Goal: Information Seeking & Learning: Learn about a topic

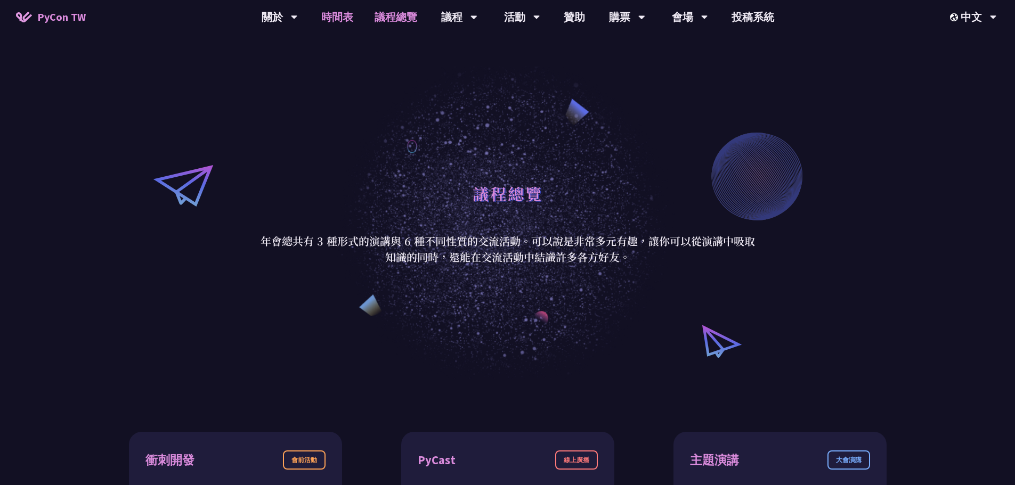
click at [359, 20] on link "時間表" at bounding box center [337, 17] width 53 height 34
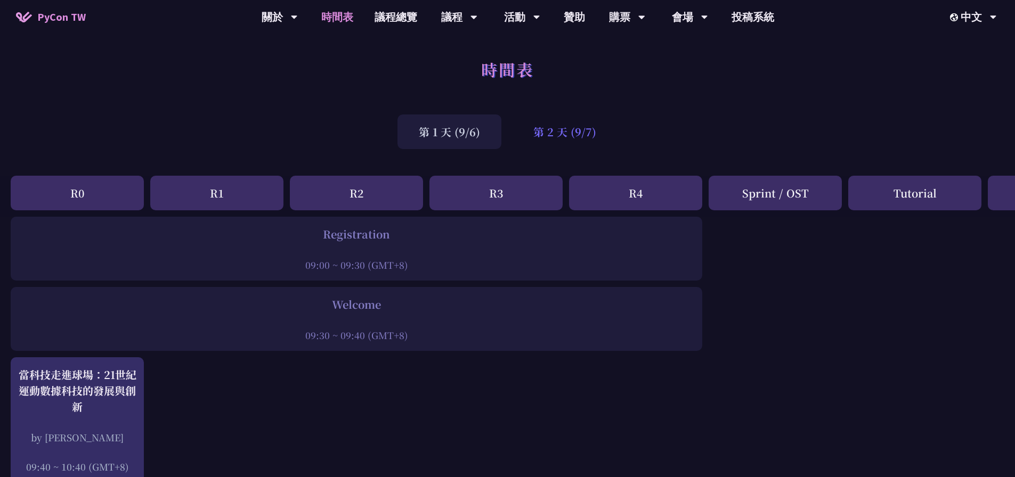
click at [562, 132] on div "第 2 天 (9/7)" at bounding box center [565, 132] width 106 height 35
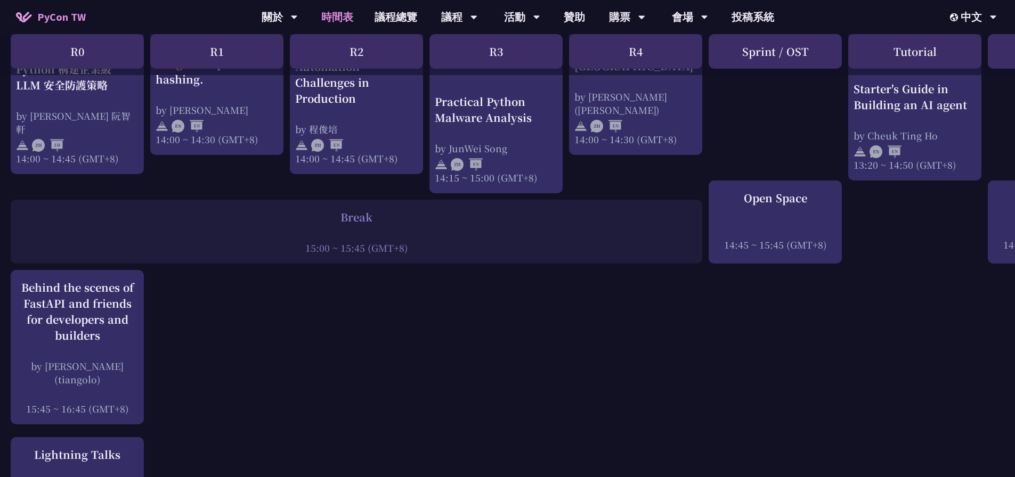
scroll to position [1332, 0]
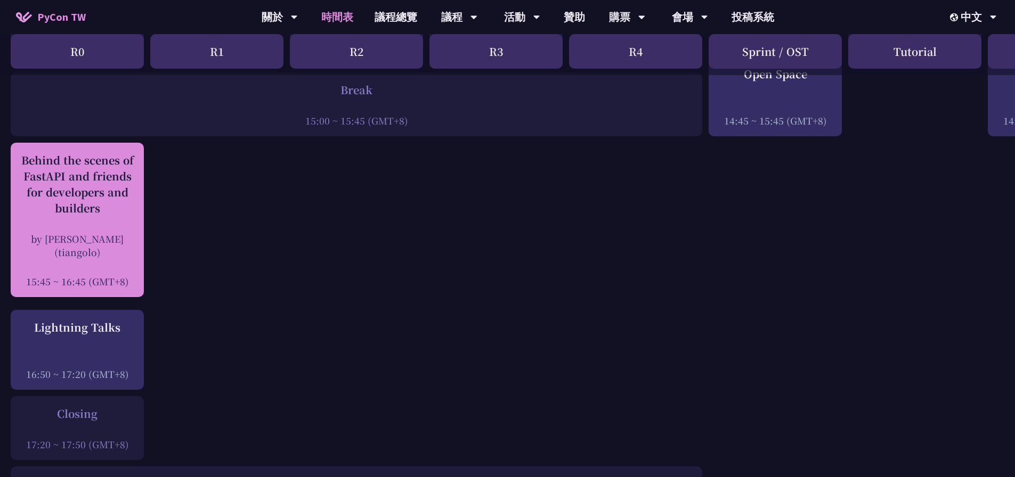
click at [104, 216] on div "Behind the scenes of FastAPI and friends for developers and builders by [PERSON…" at bounding box center [77, 220] width 123 height 136
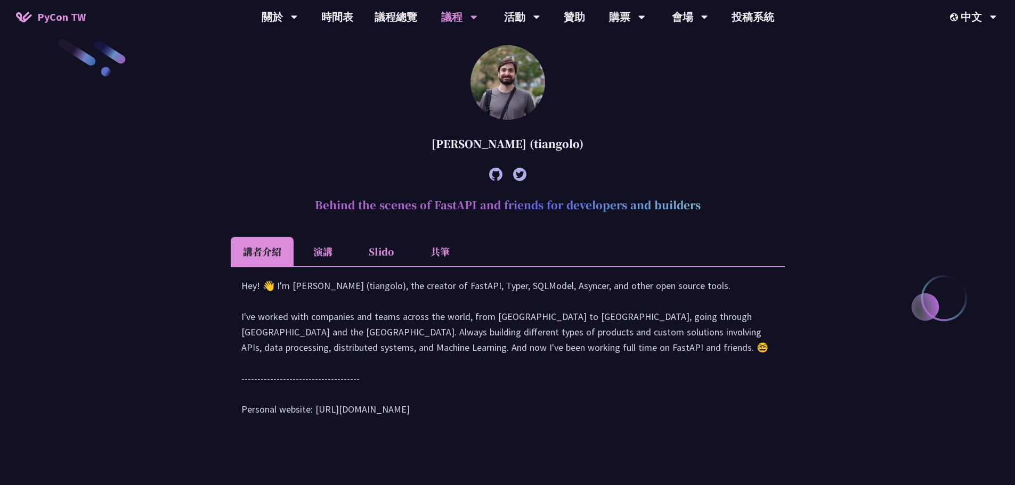
scroll to position [325, 0]
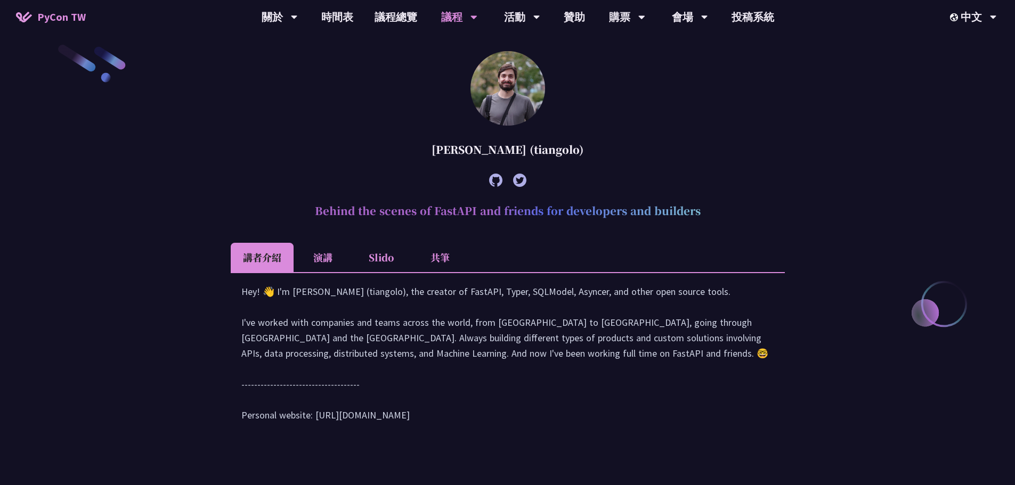
click at [449, 259] on li "共筆" at bounding box center [440, 257] width 59 height 29
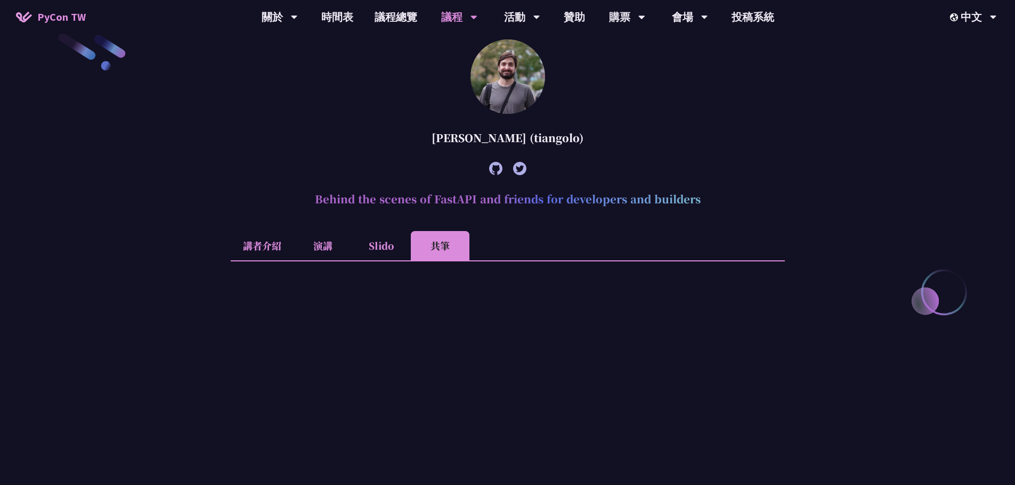
scroll to position [378, 0]
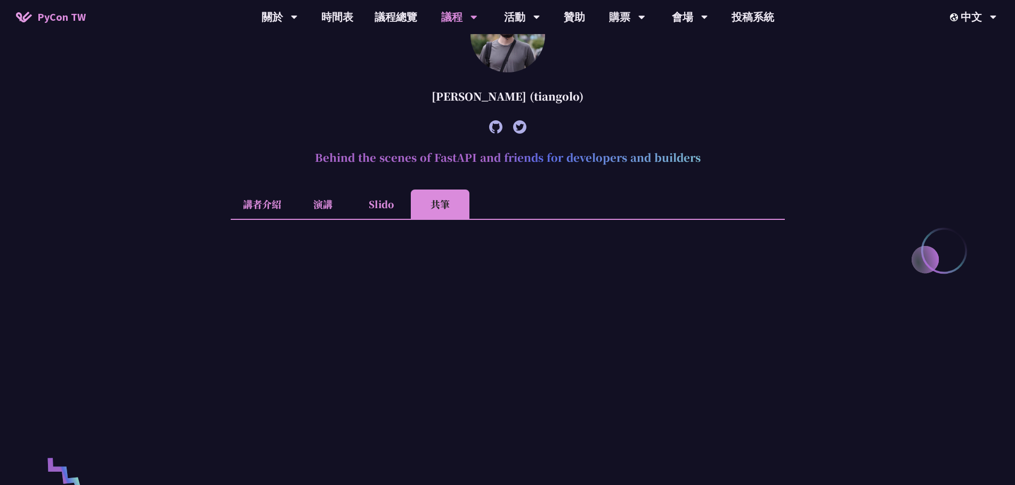
click at [383, 200] on li "Slido" at bounding box center [381, 204] width 59 height 29
click at [447, 192] on li "共筆" at bounding box center [440, 204] width 59 height 29
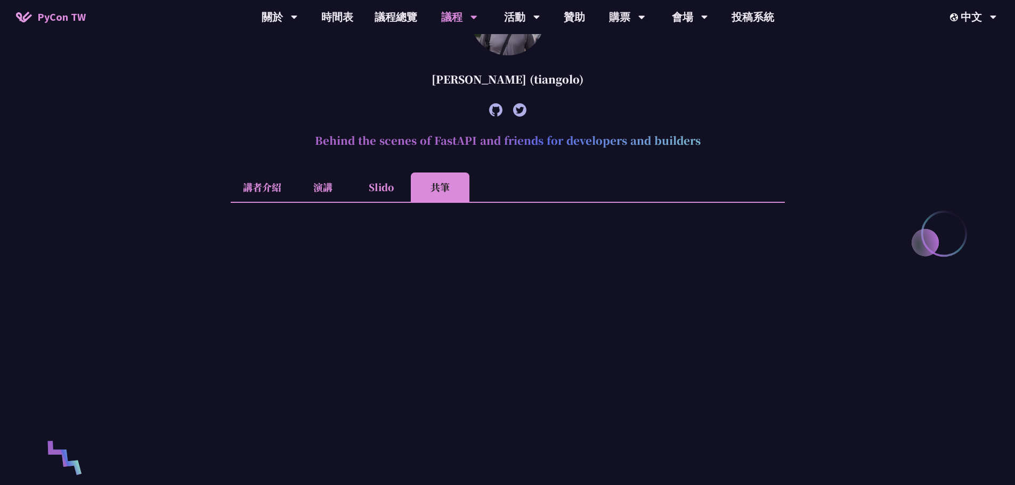
scroll to position [485, 0]
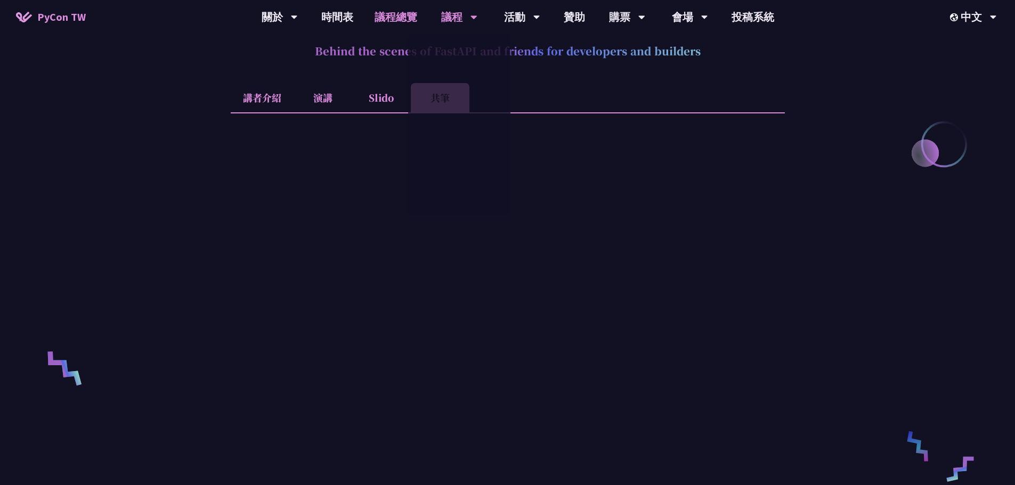
click at [386, 14] on link "議程總覽" at bounding box center [396, 17] width 64 height 34
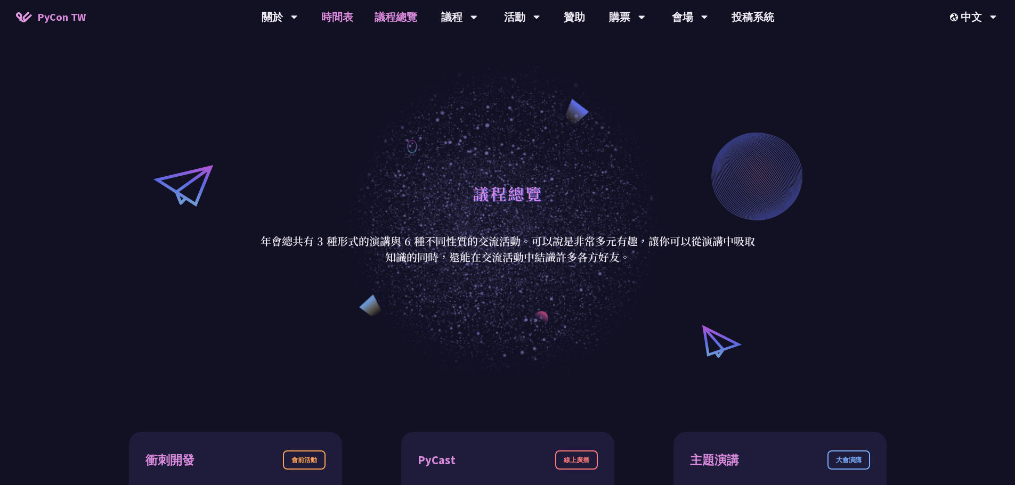
click at [340, 17] on link "時間表" at bounding box center [337, 17] width 53 height 34
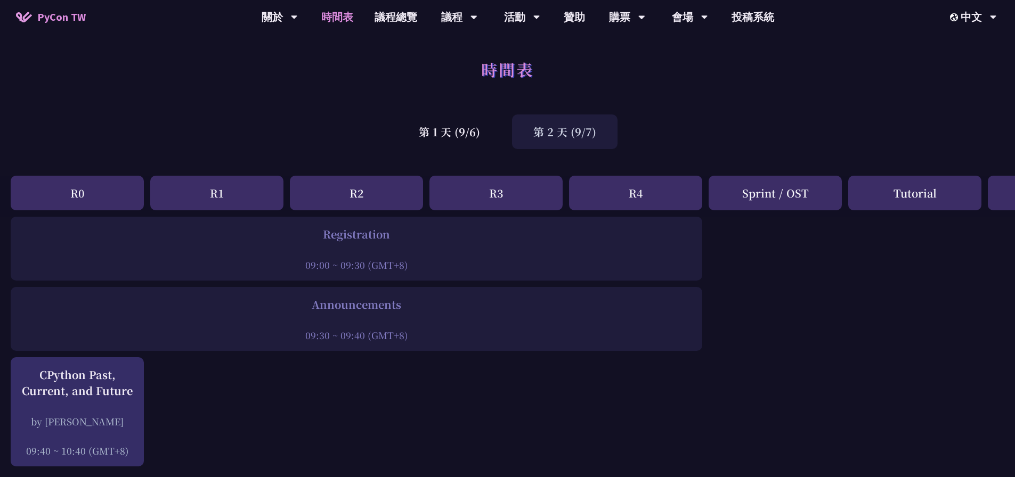
click at [571, 137] on div "第 2 天 (9/7)" at bounding box center [565, 132] width 106 height 35
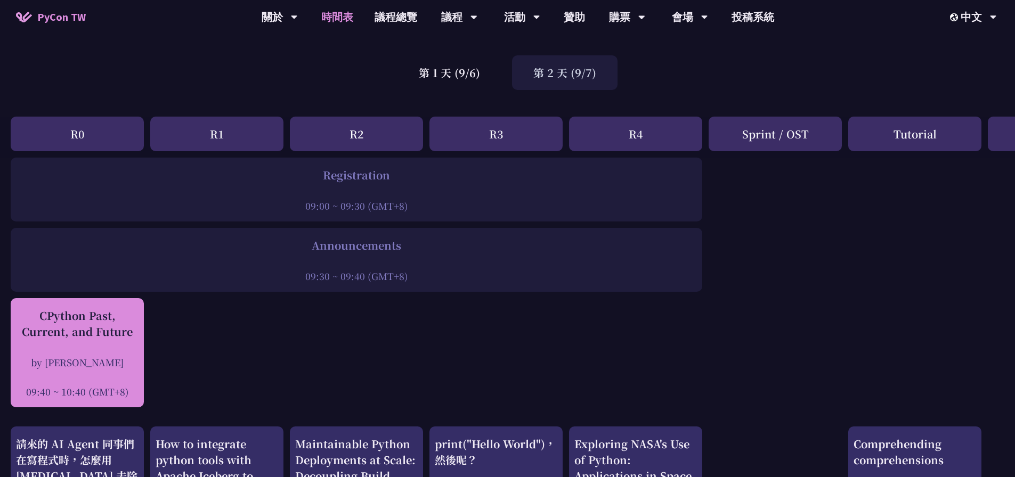
scroll to position [160, 0]
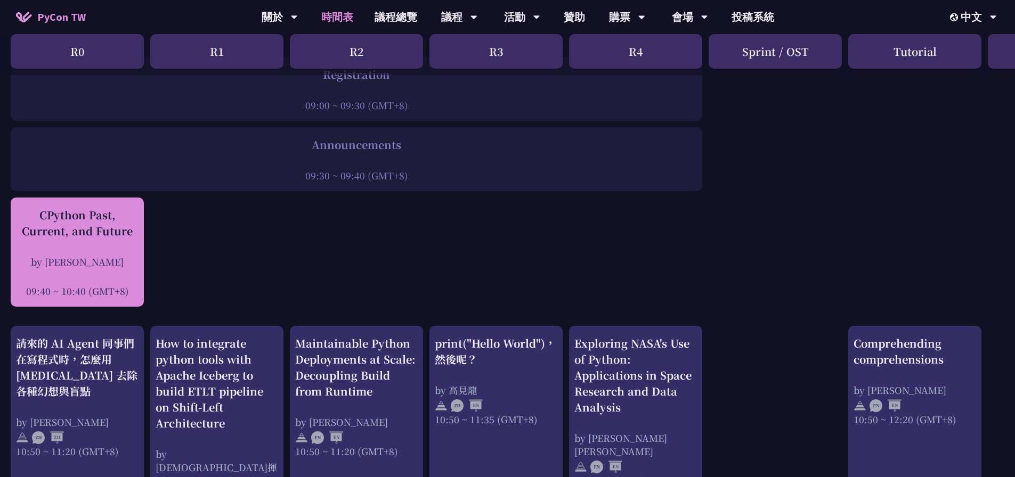
click at [119, 242] on div "CPython Past, Current, and Future by [PERSON_NAME] 09:40 ~ 10:40 (GMT+8)" at bounding box center [77, 252] width 123 height 91
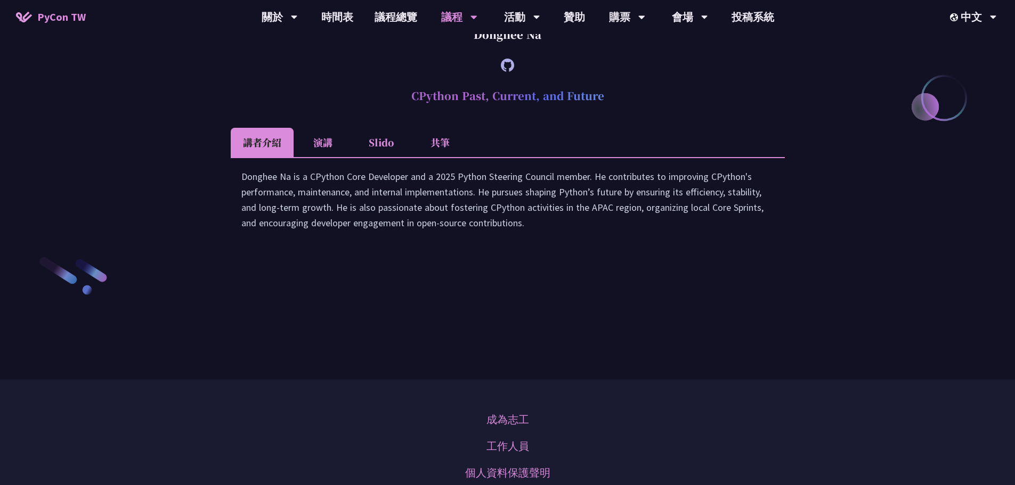
scroll to position [1462, 0]
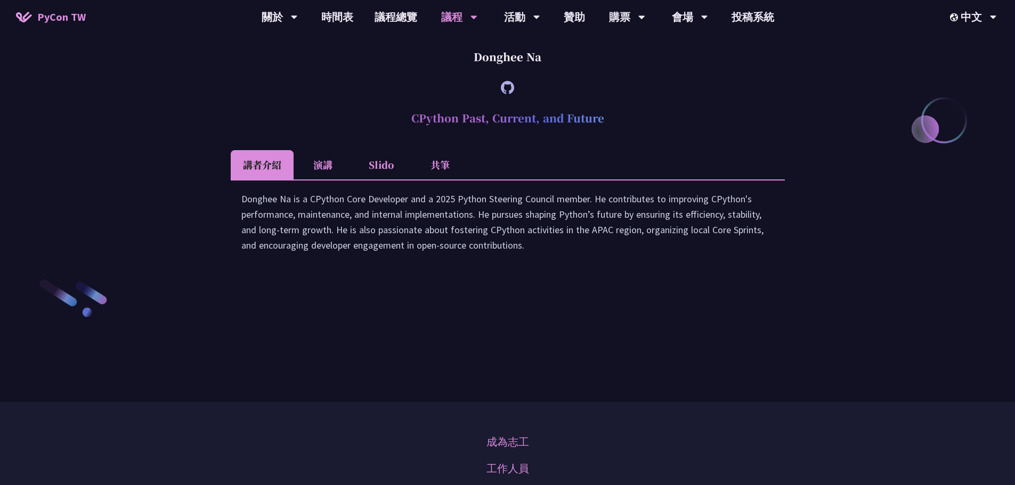
click at [319, 180] on li "演講" at bounding box center [323, 164] width 59 height 29
